Goal: Task Accomplishment & Management: Manage account settings

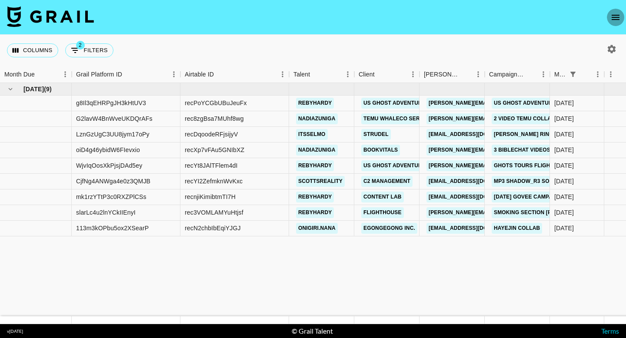
click at [614, 11] on button "open drawer" at bounding box center [615, 17] width 17 height 17
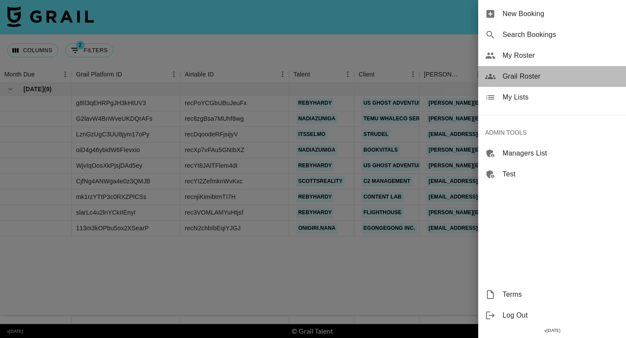
click at [522, 77] on span "Grail Roster" at bounding box center [561, 76] width 117 height 10
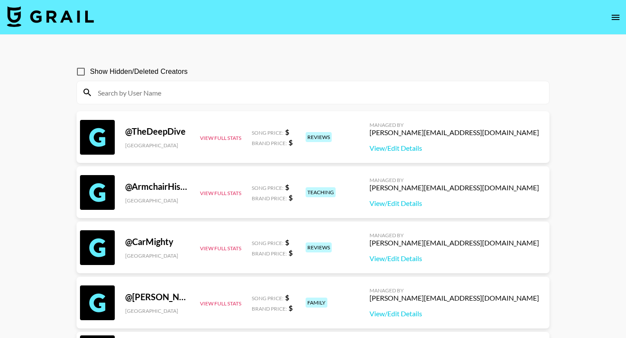
click at [139, 98] on input at bounding box center [318, 93] width 451 height 14
paste input "purabrilo"
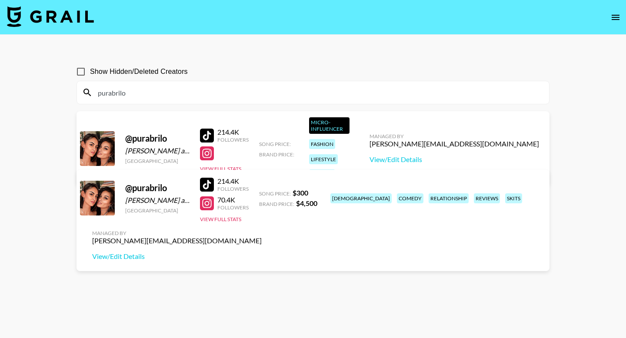
click at [301, 94] on input "purabrilo" at bounding box center [318, 93] width 451 height 14
click at [119, 88] on input "purabrilo" at bounding box center [318, 93] width 451 height 14
click at [141, 92] on input "purabrilo" at bounding box center [318, 93] width 451 height 14
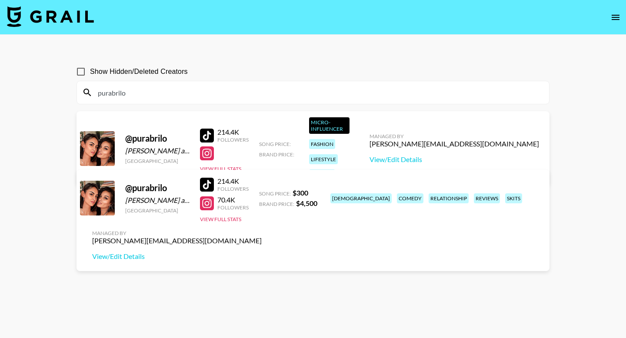
click at [141, 92] on input "purabrilo" at bounding box center [318, 93] width 451 height 14
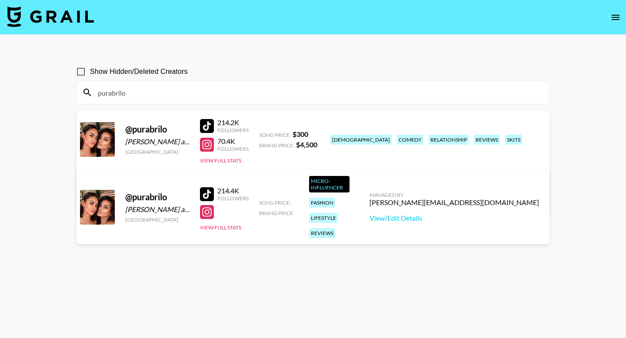
paste input "twinkle.t1ts"
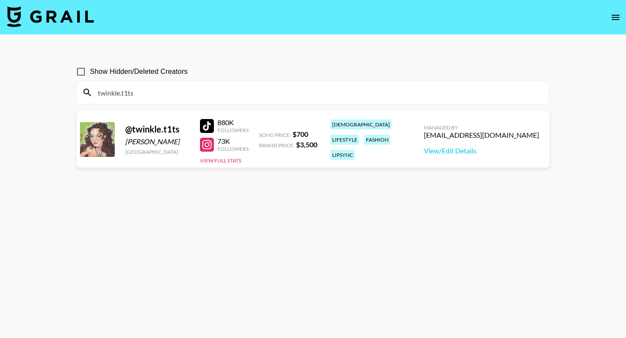
click at [280, 98] on input "twinkle.t1ts" at bounding box center [318, 93] width 451 height 14
paste input "aytate12"
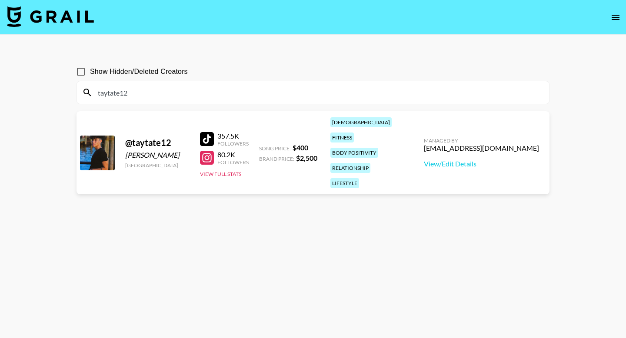
click at [276, 89] on input "taytate12" at bounding box center [318, 93] width 451 height 14
paste input "elianduli"
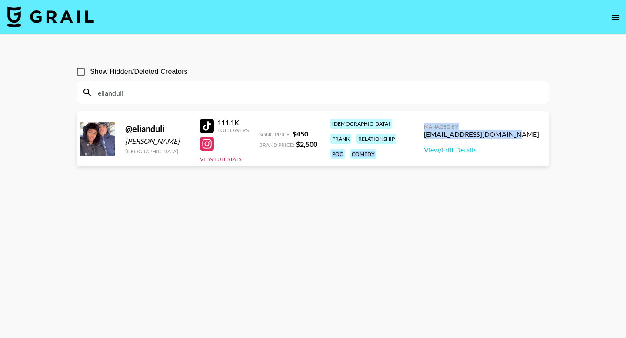
drag, startPoint x: 543, startPoint y: 134, endPoint x: 445, endPoint y: 130, distance: 98.0
click at [445, 130] on div "@ elianduli [PERSON_NAME] [GEOGRAPHIC_DATA] 111.1K Followers View Full Stats So…" at bounding box center [313, 138] width 473 height 55
click at [132, 94] on input "elianduli" at bounding box center [318, 93] width 451 height 14
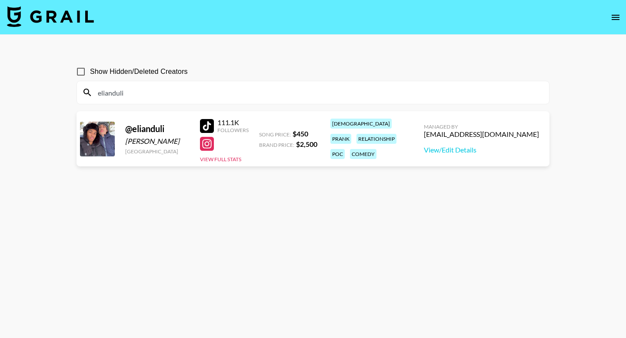
paste input "flo.jngg"
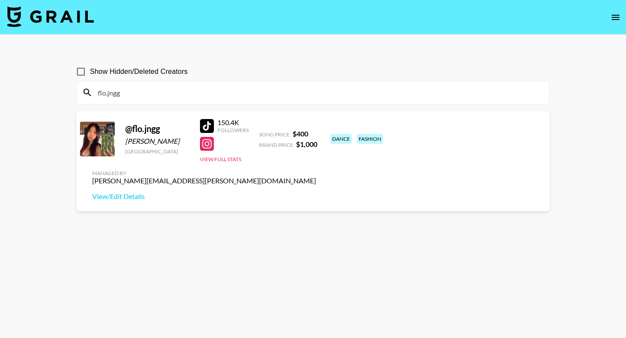
type input "flo.jngg"
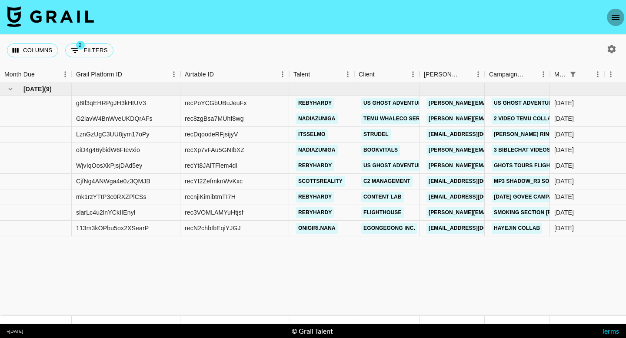
click at [612, 15] on icon "open drawer" at bounding box center [616, 17] width 8 height 5
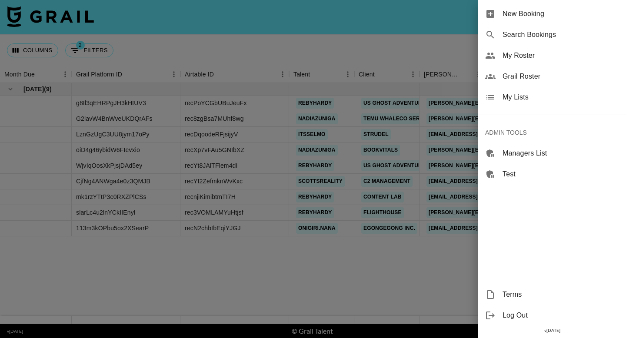
click at [517, 73] on span "Grail Roster" at bounding box center [561, 76] width 117 height 10
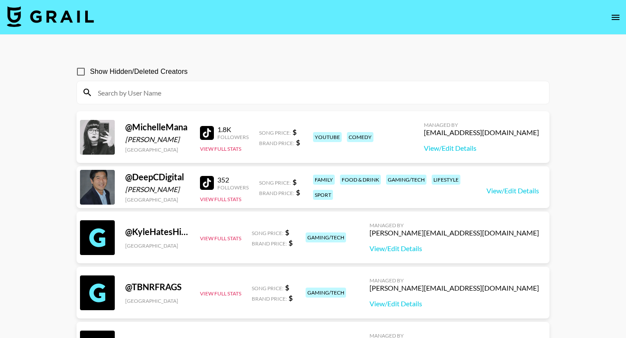
click at [166, 97] on input at bounding box center [318, 93] width 451 height 14
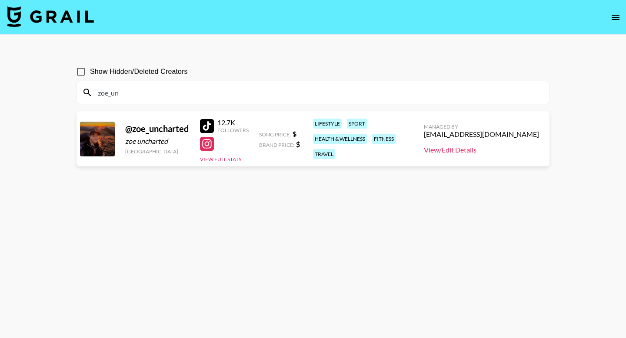
click at [473, 150] on link "View/Edit Details" at bounding box center [481, 150] width 115 height 9
click at [205, 93] on input "zoe_un" at bounding box center [318, 93] width 451 height 14
paste input "Jordynncali"
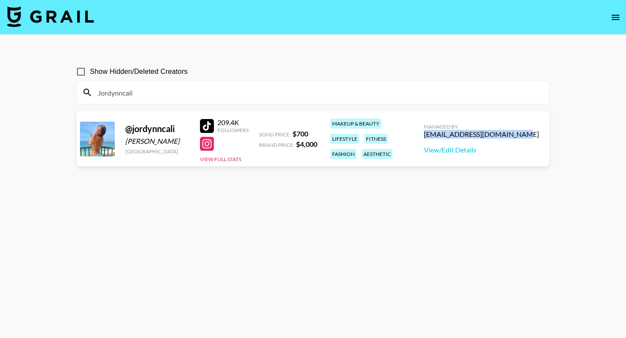
drag, startPoint x: 455, startPoint y: 134, endPoint x: 542, endPoint y: 138, distance: 86.6
click at [542, 138] on div "Managed By aicha.bah@grail-talent.com View/Edit Details" at bounding box center [481, 139] width 129 height 45
copy div "aicha.bah@grail-talent.com"
click at [154, 97] on input "Jordynncali" at bounding box center [318, 93] width 451 height 14
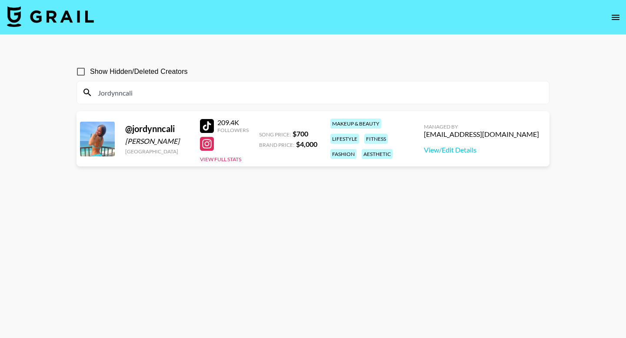
click at [154, 97] on input "Jordynncali" at bounding box center [318, 93] width 451 height 14
paste input "Duhpar"
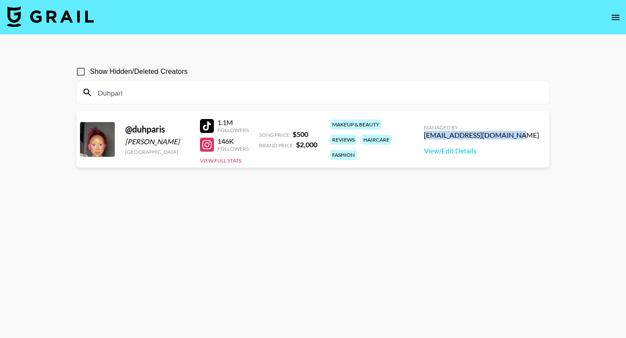
drag, startPoint x: 545, startPoint y: 135, endPoint x: 455, endPoint y: 135, distance: 90.0
click at [455, 135] on div "Managed By ehartney@grail-talent.com View/Edit Details" at bounding box center [481, 139] width 129 height 45
copy div "ehartney@grail-talent.com"
click at [201, 84] on div "Duhpari" at bounding box center [313, 92] width 472 height 23
click at [199, 90] on input "Duhpari" at bounding box center [318, 93] width 451 height 14
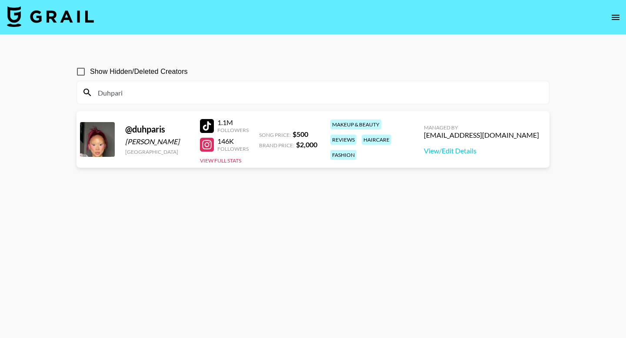
click at [199, 90] on input "Duhpari" at bounding box center [318, 93] width 451 height 14
paste input "Alexciagresko"
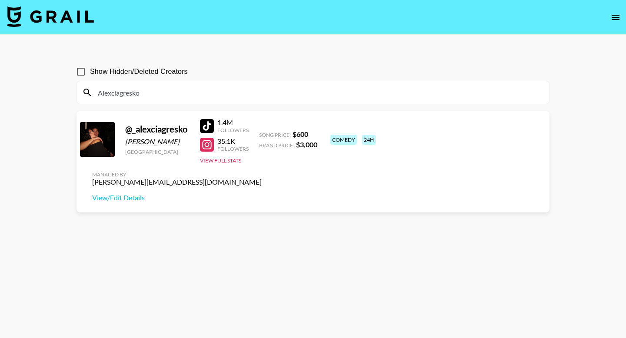
click at [147, 95] on input "Alexciagresko" at bounding box center [318, 93] width 451 height 14
paste input "Every1luvsmia"
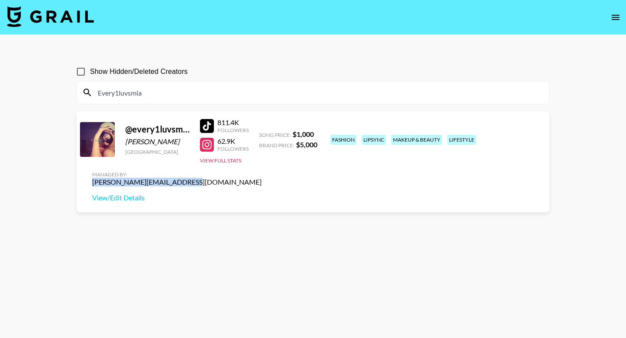
drag, startPoint x: 455, startPoint y: 137, endPoint x: 538, endPoint y: 137, distance: 82.6
click at [262, 178] on div "ella.makin@grail-talent.com" at bounding box center [177, 182] width 170 height 9
copy div "ella.makin@grail-talent.com"
click at [209, 90] on input "Every1luvsmia" at bounding box center [318, 93] width 451 height 14
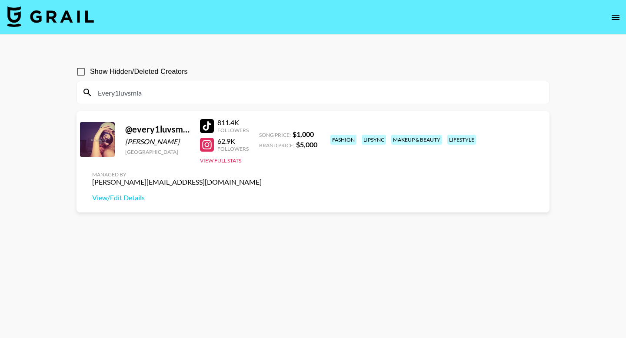
click at [209, 90] on input "Every1luvsmia" at bounding box center [318, 93] width 451 height 14
paste input "Makenamcneill"
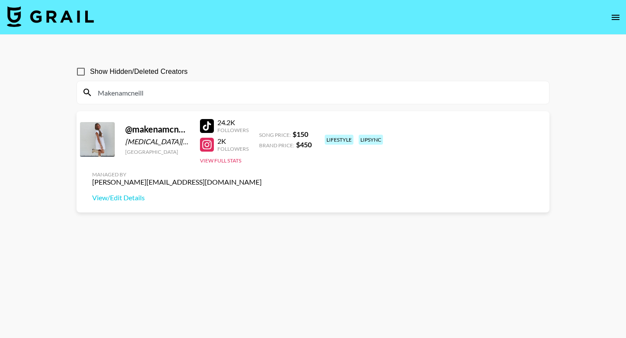
click at [177, 95] on input "Makenamcneill" at bounding box center [318, 93] width 451 height 14
paste input "ryamshai.kh"
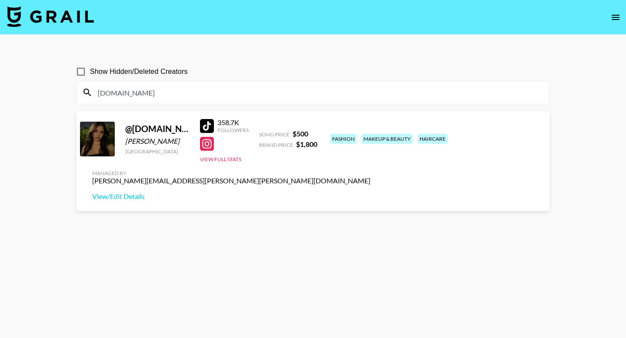
click at [188, 90] on input "Maryamshai.kh" at bounding box center [318, 93] width 451 height 14
paste input "urbaewinnie"
click at [178, 93] on input "urbaewinnie" at bounding box center [318, 93] width 451 height 14
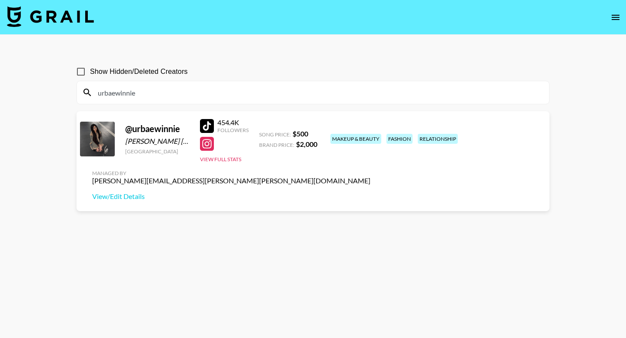
click at [178, 93] on input "urbaewinnie" at bounding box center [318, 93] width 451 height 14
paste input "Keelieandersonn"
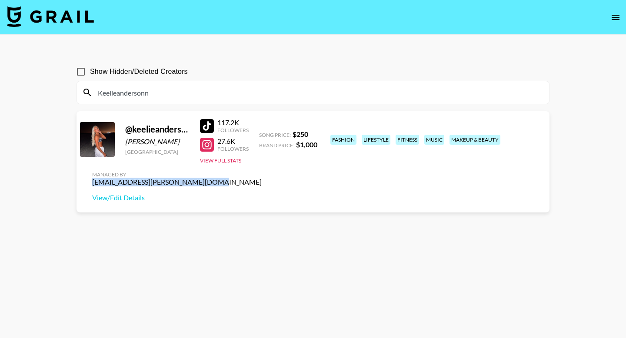
drag, startPoint x: 437, startPoint y: 136, endPoint x: 539, endPoint y: 134, distance: 102.2
click at [262, 178] on div "hailey.velasquez@grail-talent.com" at bounding box center [177, 182] width 170 height 9
copy div "hailey.velasquez@grail-talent.com"
click at [180, 92] on input "Keelieandersonn" at bounding box center [318, 93] width 451 height 14
click at [180, 91] on input "Keelieandersonn" at bounding box center [318, 93] width 451 height 14
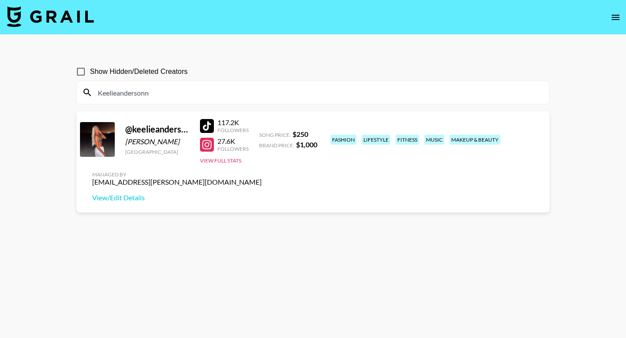
click at [180, 91] on input "Keelieandersonn" at bounding box center [318, 93] width 451 height 14
paste input "atherinezaino"
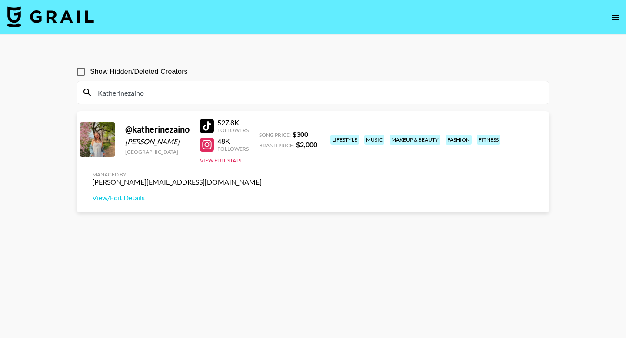
click at [187, 97] on input "Katherinezaino" at bounding box center [318, 93] width 451 height 14
paste input "fish_fingers"
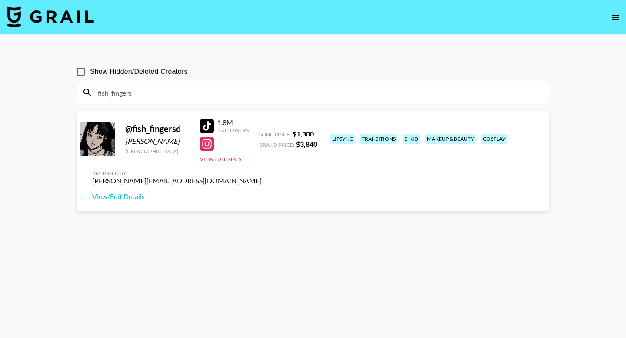
click at [153, 94] on input "fish_fingers" at bounding box center [318, 93] width 451 height 14
paste input "serenapagee"
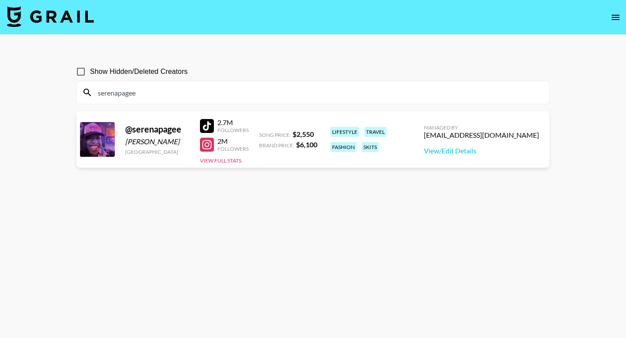
click at [177, 90] on input "serenapagee" at bounding box center [318, 93] width 451 height 14
paste input "cuteasssxymf"
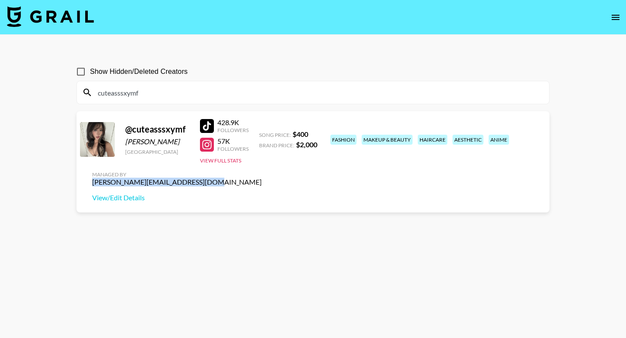
drag, startPoint x: 540, startPoint y: 141, endPoint x: 433, endPoint y: 140, distance: 107.0
click at [269, 164] on div "Managed By amanda.johnsson@grail-talent.com View/Edit Details" at bounding box center [177, 186] width 184 height 45
copy div "amanda.johnsson@grail-talent.com"
click at [141, 93] on input "cuteasssxymf" at bounding box center [318, 93] width 451 height 14
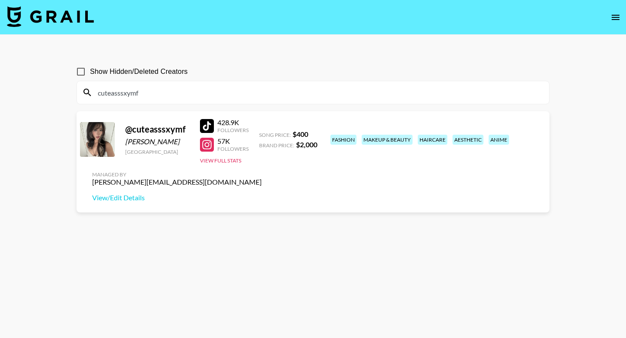
click at [141, 93] on input "cuteasssxymf" at bounding box center [318, 93] width 451 height 14
paste input "aimeejaihal"
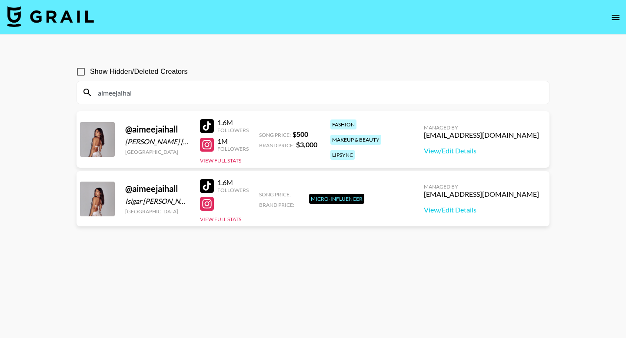
click at [150, 86] on input "aimeejaihal" at bounding box center [318, 93] width 451 height 14
paste input "hismightbeselah"
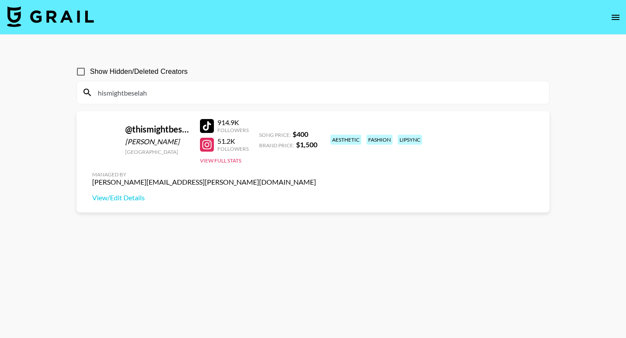
type input "hismightbeselah"
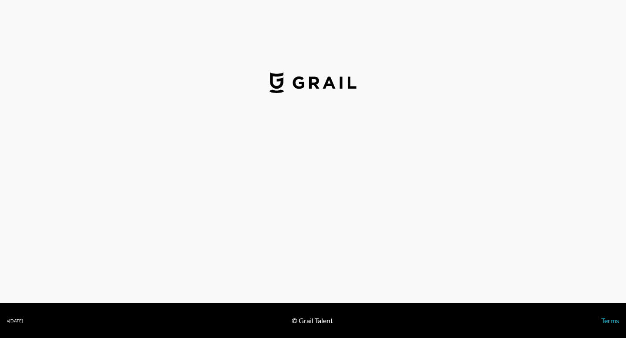
select select "USD"
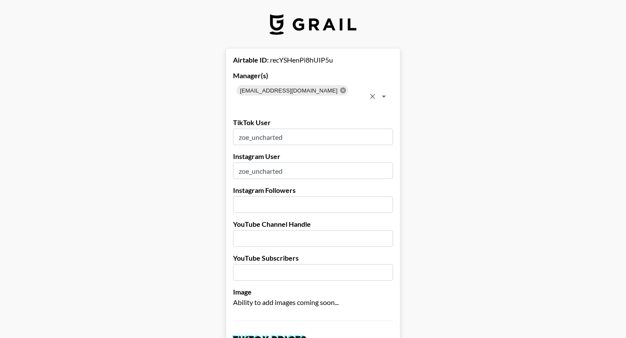
click at [340, 89] on icon at bounding box center [343, 90] width 6 height 6
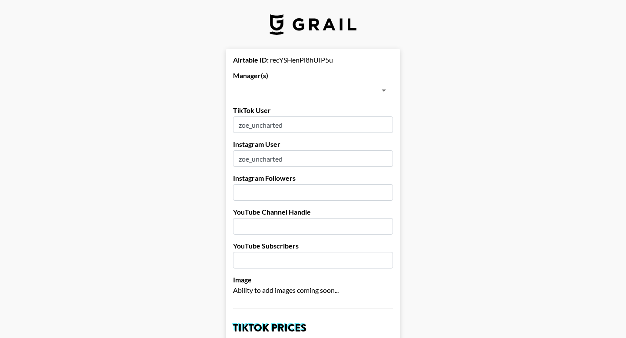
click at [272, 93] on input "text" at bounding box center [306, 90] width 140 height 12
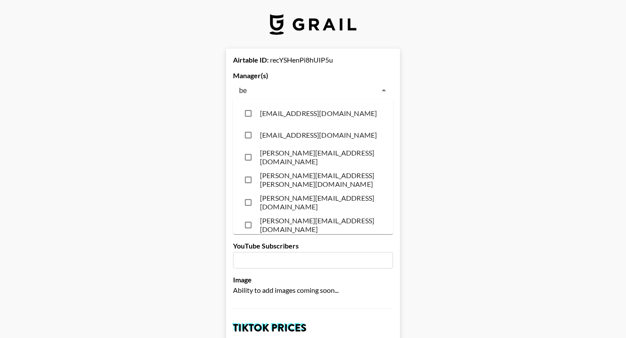
type input "ber"
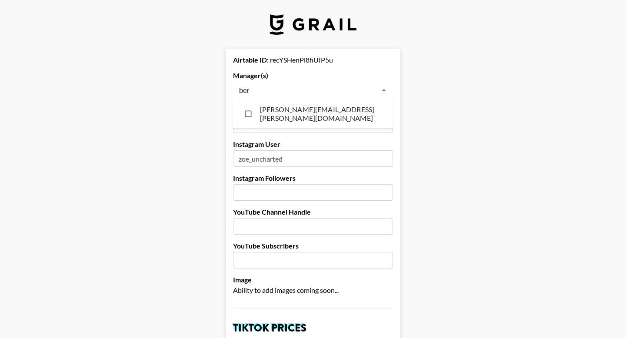
click at [245, 112] on input "checkbox" at bounding box center [248, 114] width 17 height 17
checkbox input "true"
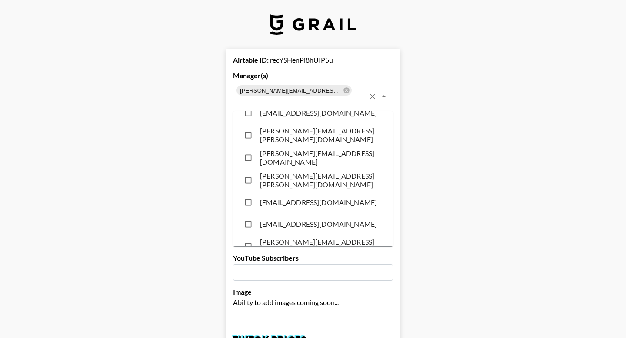
scroll to position [854, 0]
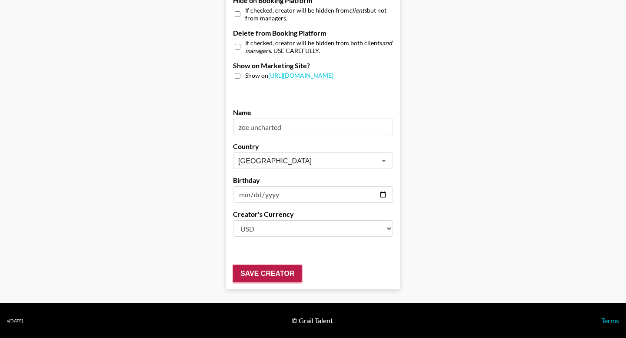
click at [255, 269] on input "Save Creator" at bounding box center [267, 273] width 69 height 17
click at [253, 272] on input "Save Creator" at bounding box center [267, 273] width 69 height 17
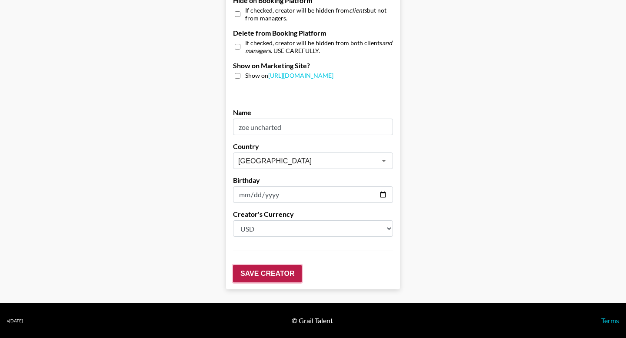
click at [253, 272] on input "Save Creator" at bounding box center [267, 273] width 69 height 17
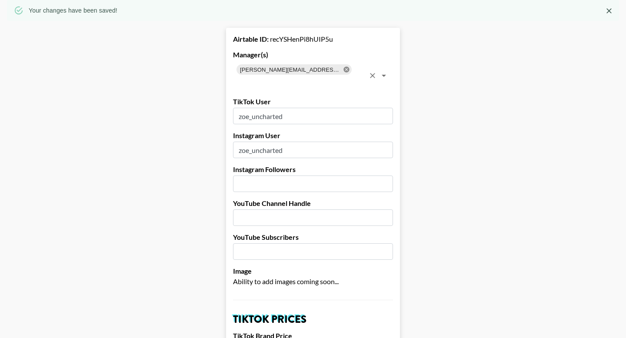
click at [345, 67] on icon at bounding box center [347, 70] width 6 height 6
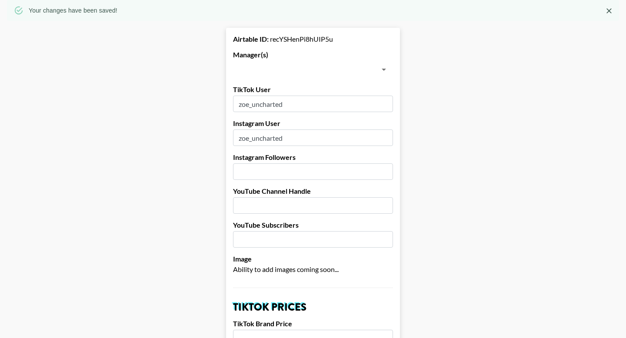
click at [270, 72] on input "text" at bounding box center [306, 70] width 140 height 12
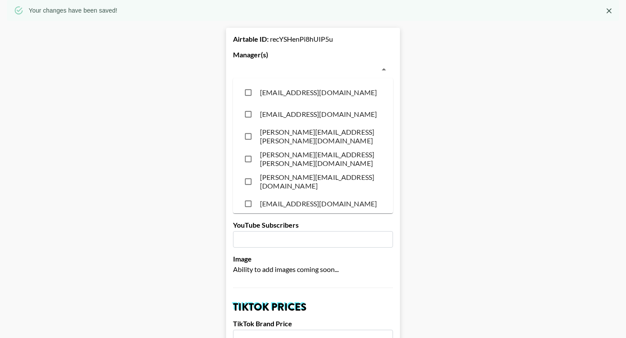
paste input "Jordynncali"
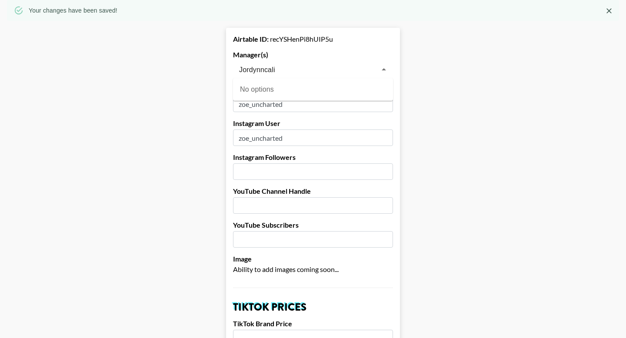
type input "Jordynncali"
